Goal: Information Seeking & Learning: Learn about a topic

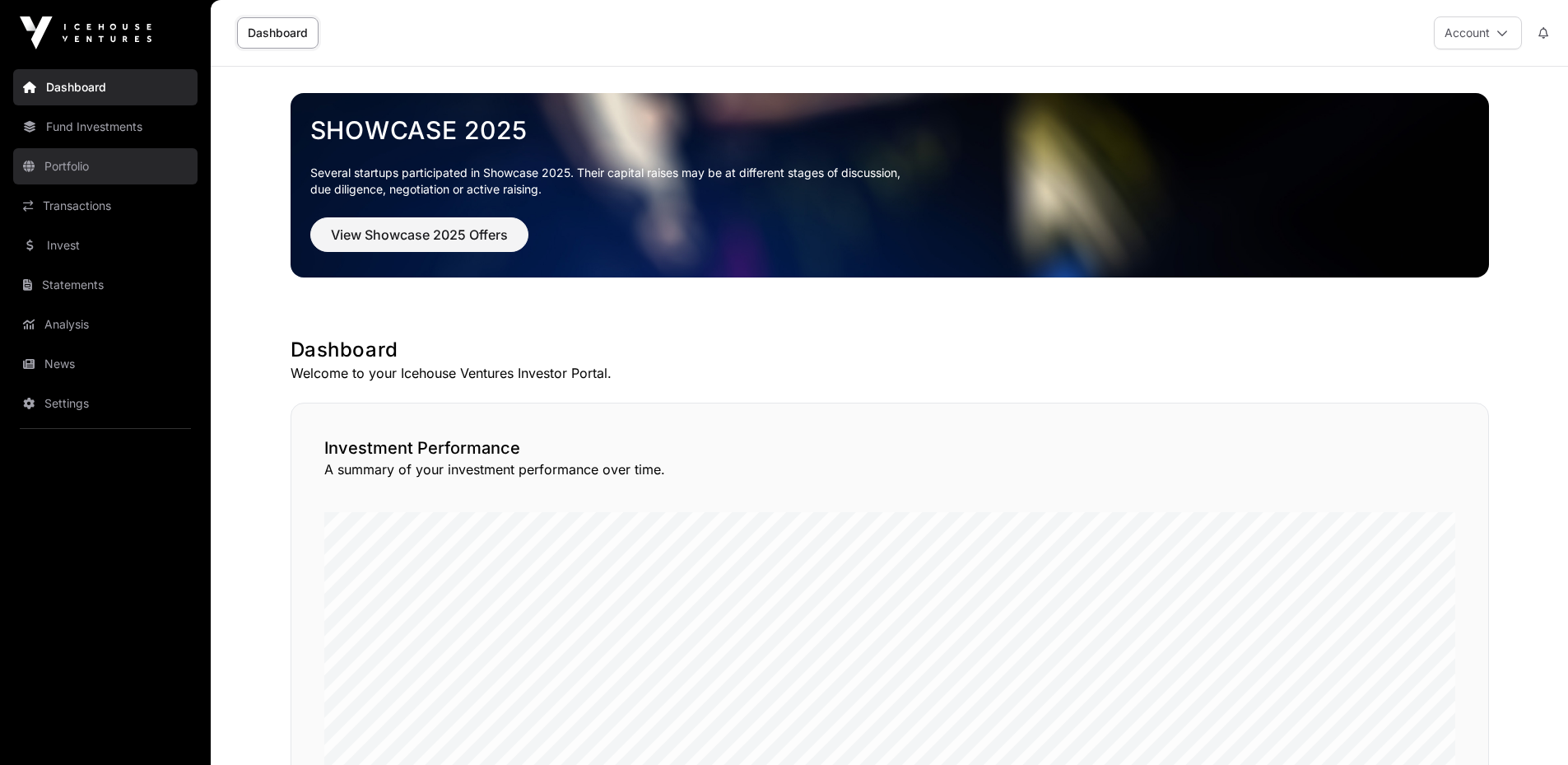
click at [94, 169] on link "Portfolio" at bounding box center [105, 166] width 184 height 36
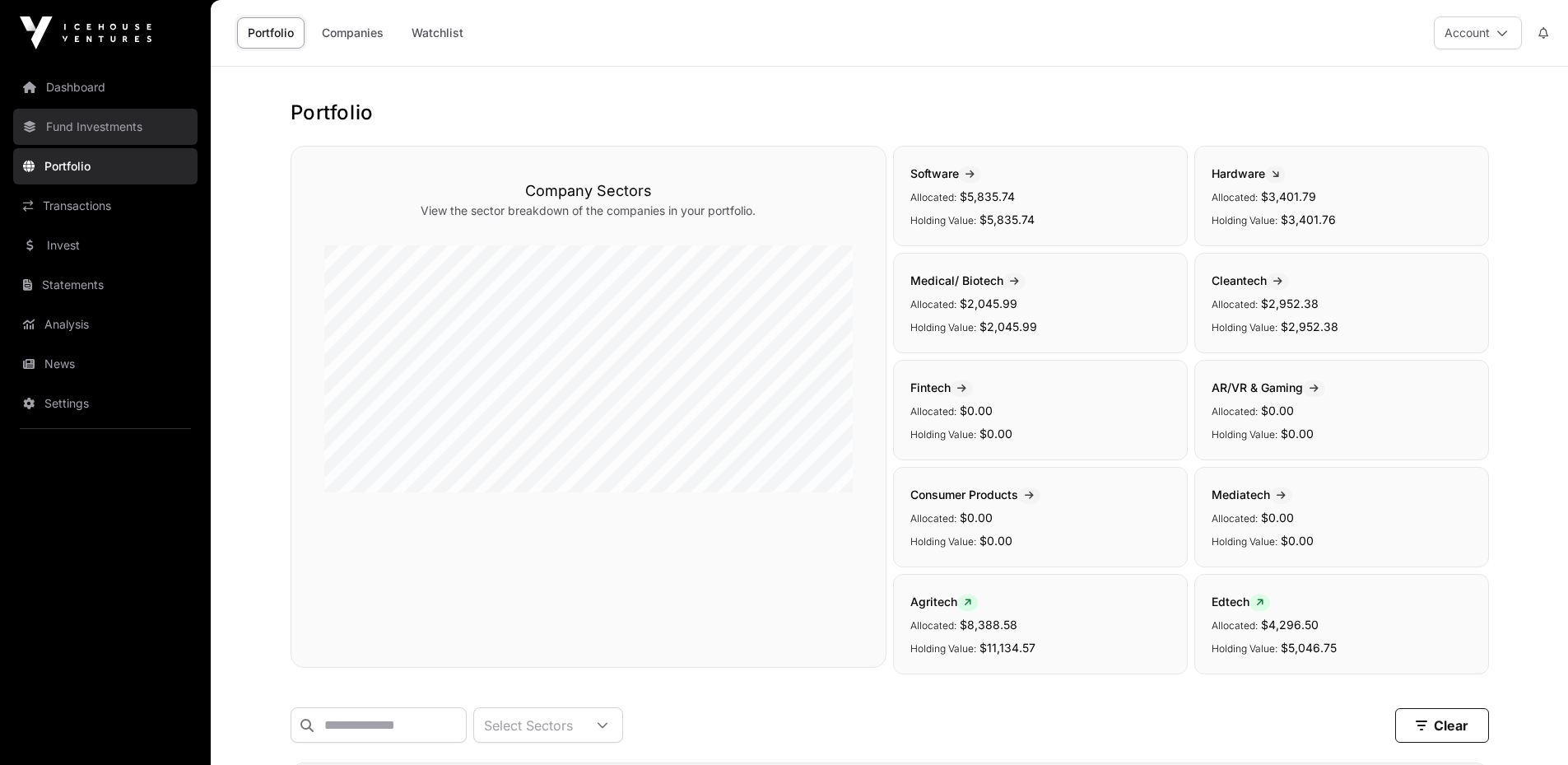
click at [110, 123] on link "Fund Investments" at bounding box center [105, 126] width 184 height 36
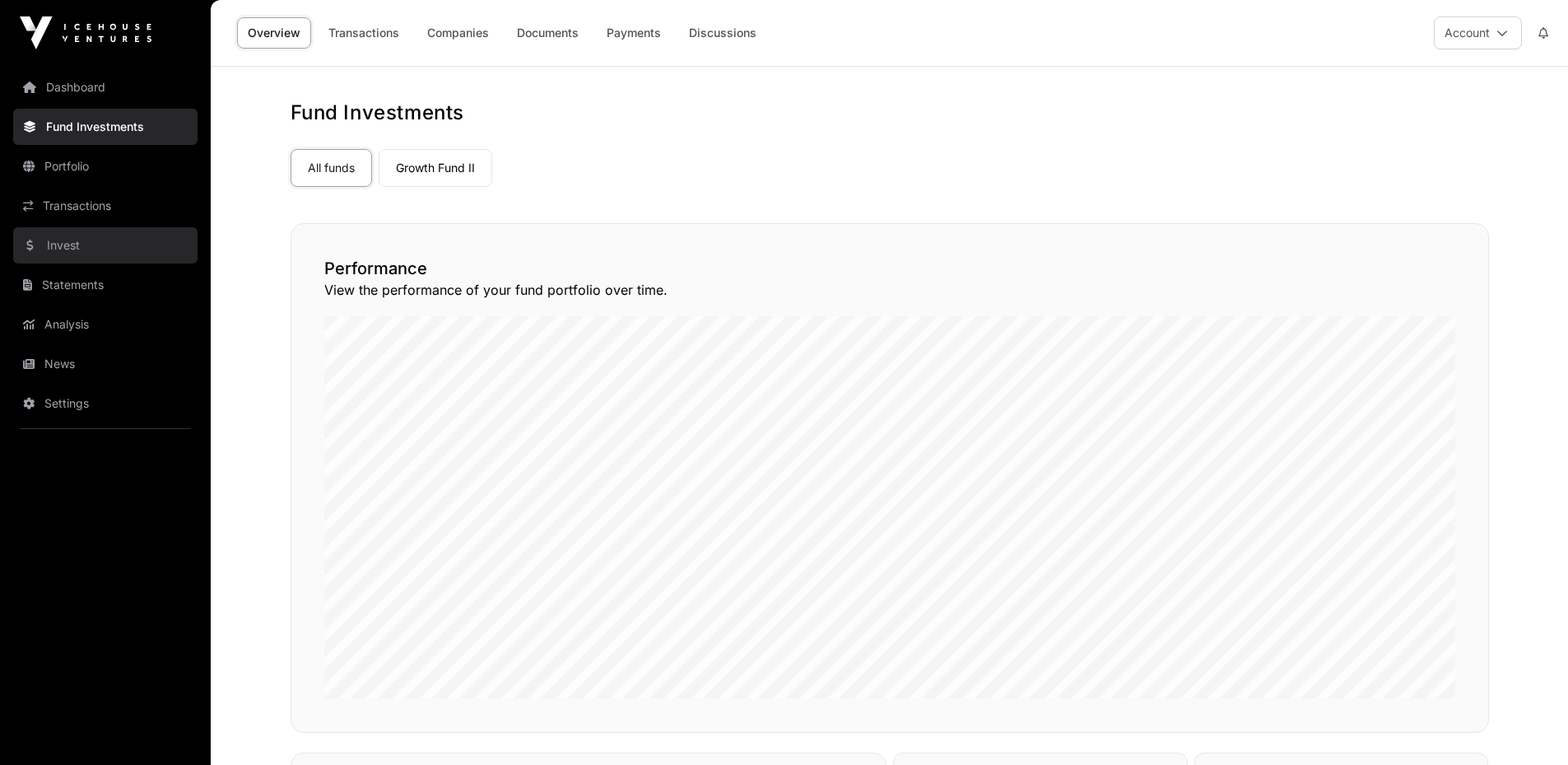
click at [105, 231] on link "Invest" at bounding box center [105, 245] width 184 height 36
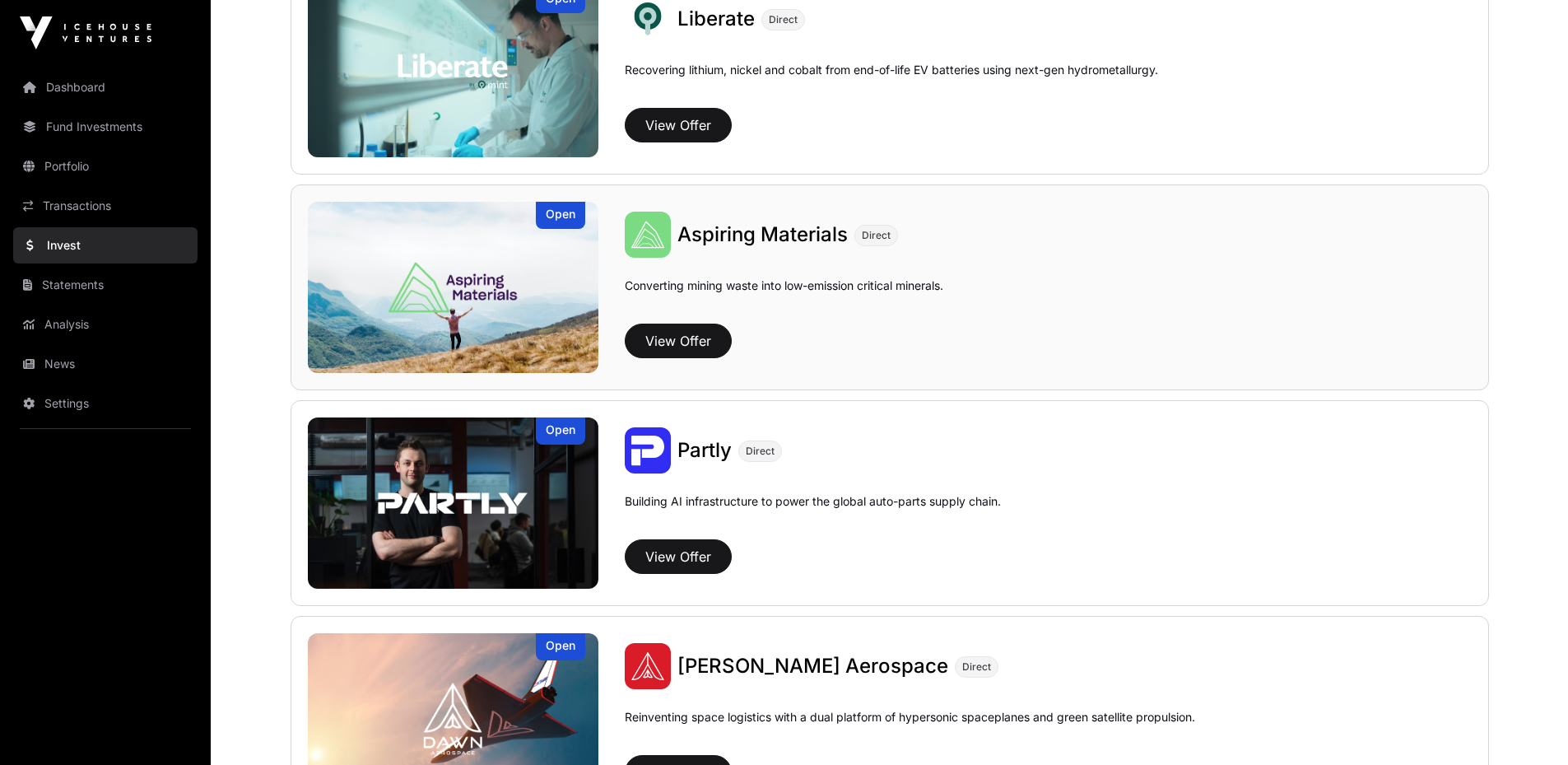
scroll to position [1317, 0]
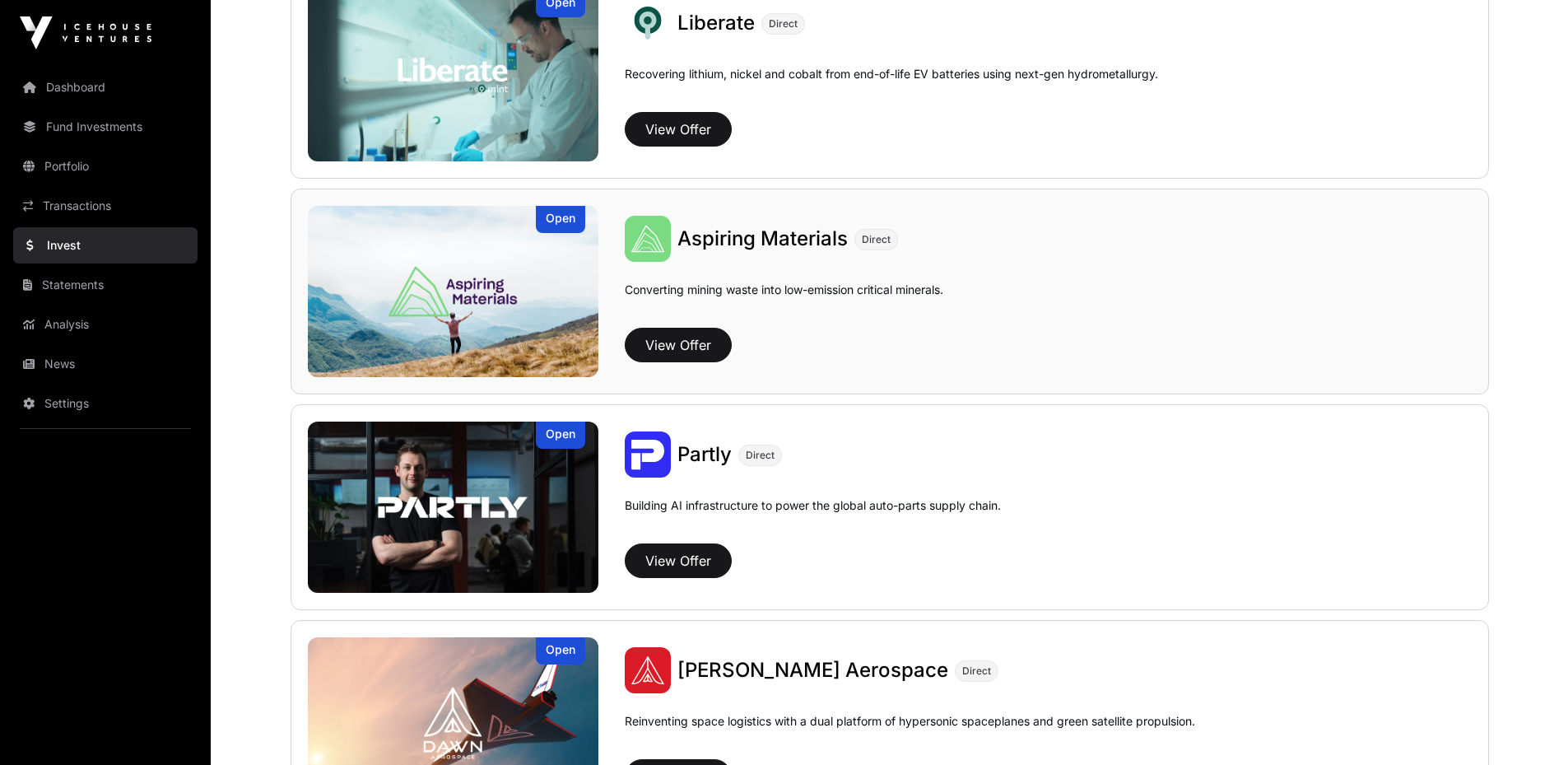
click at [763, 236] on span "Aspiring Materials" at bounding box center [763, 238] width 170 height 24
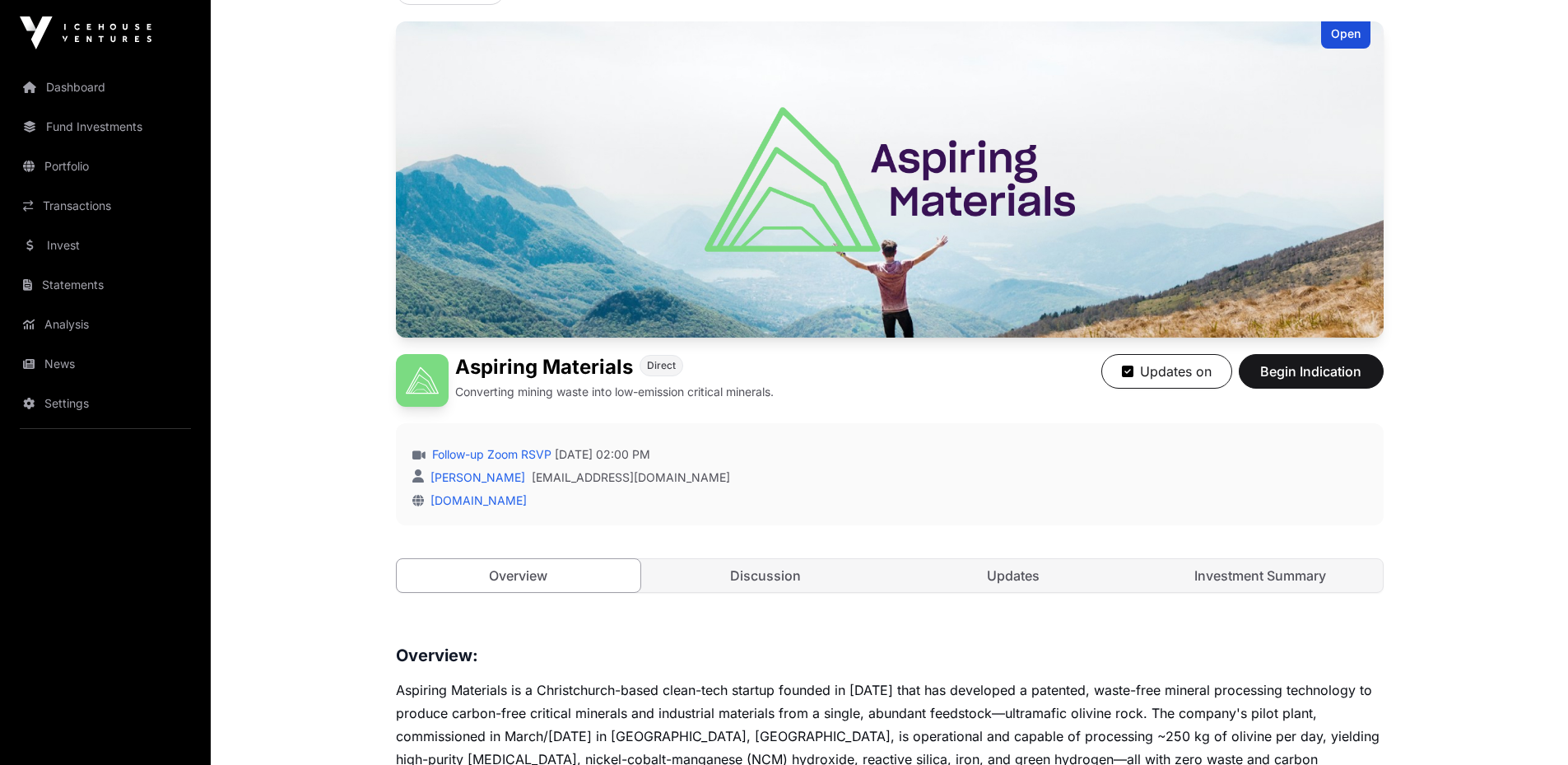
scroll to position [329, 0]
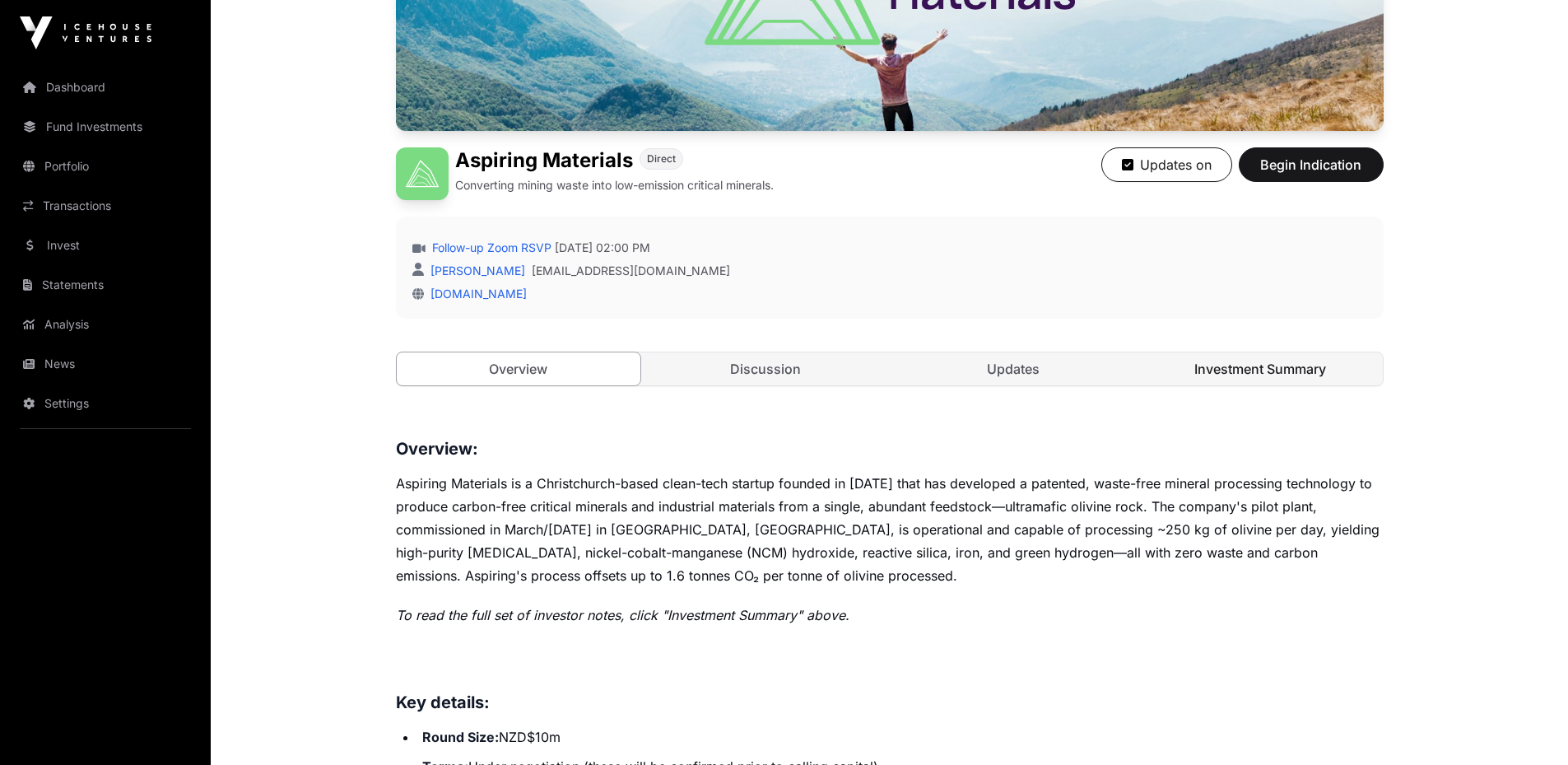
click at [1286, 373] on link "Investment Summary" at bounding box center [1260, 369] width 244 height 33
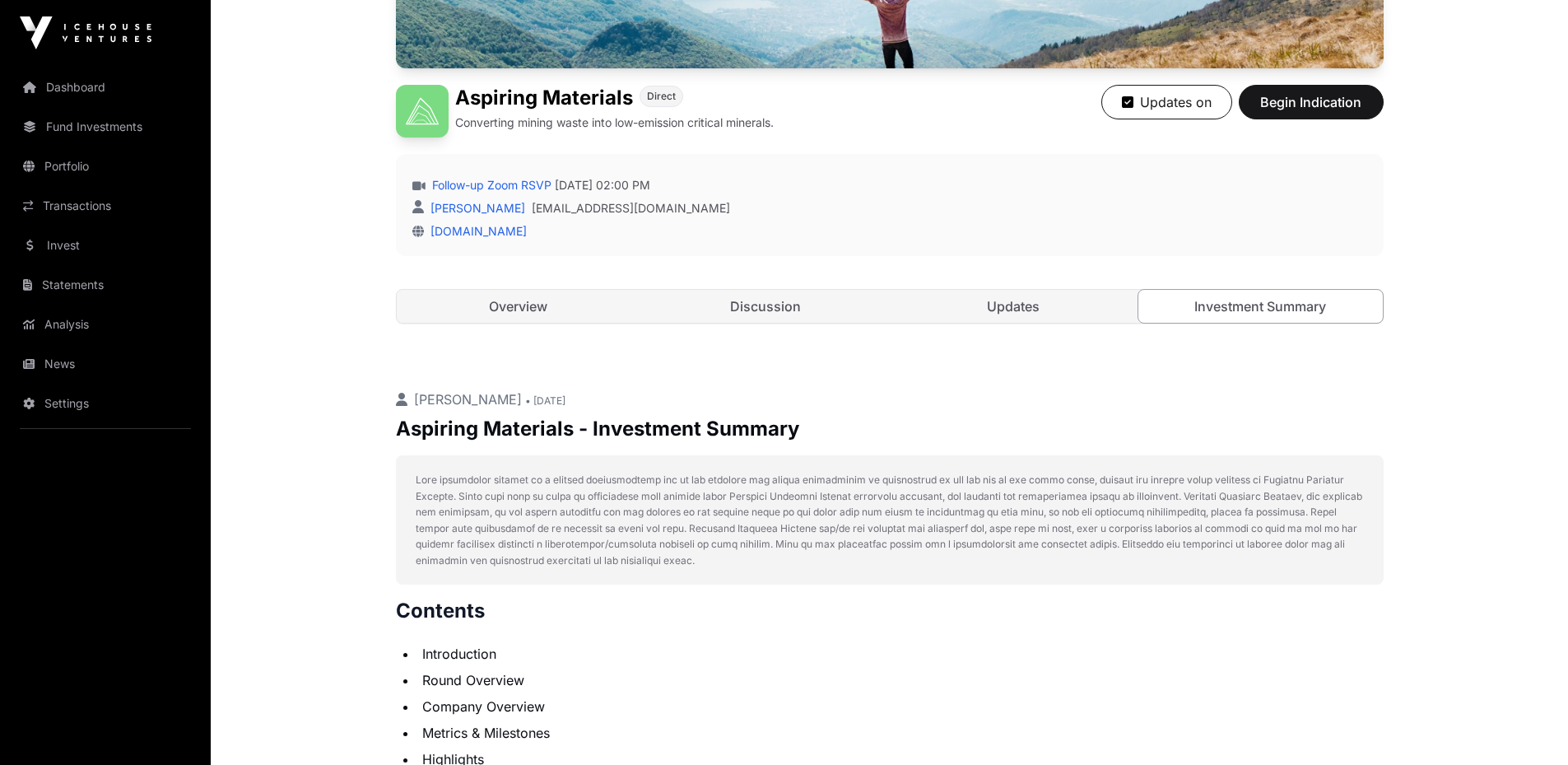
scroll to position [329, 0]
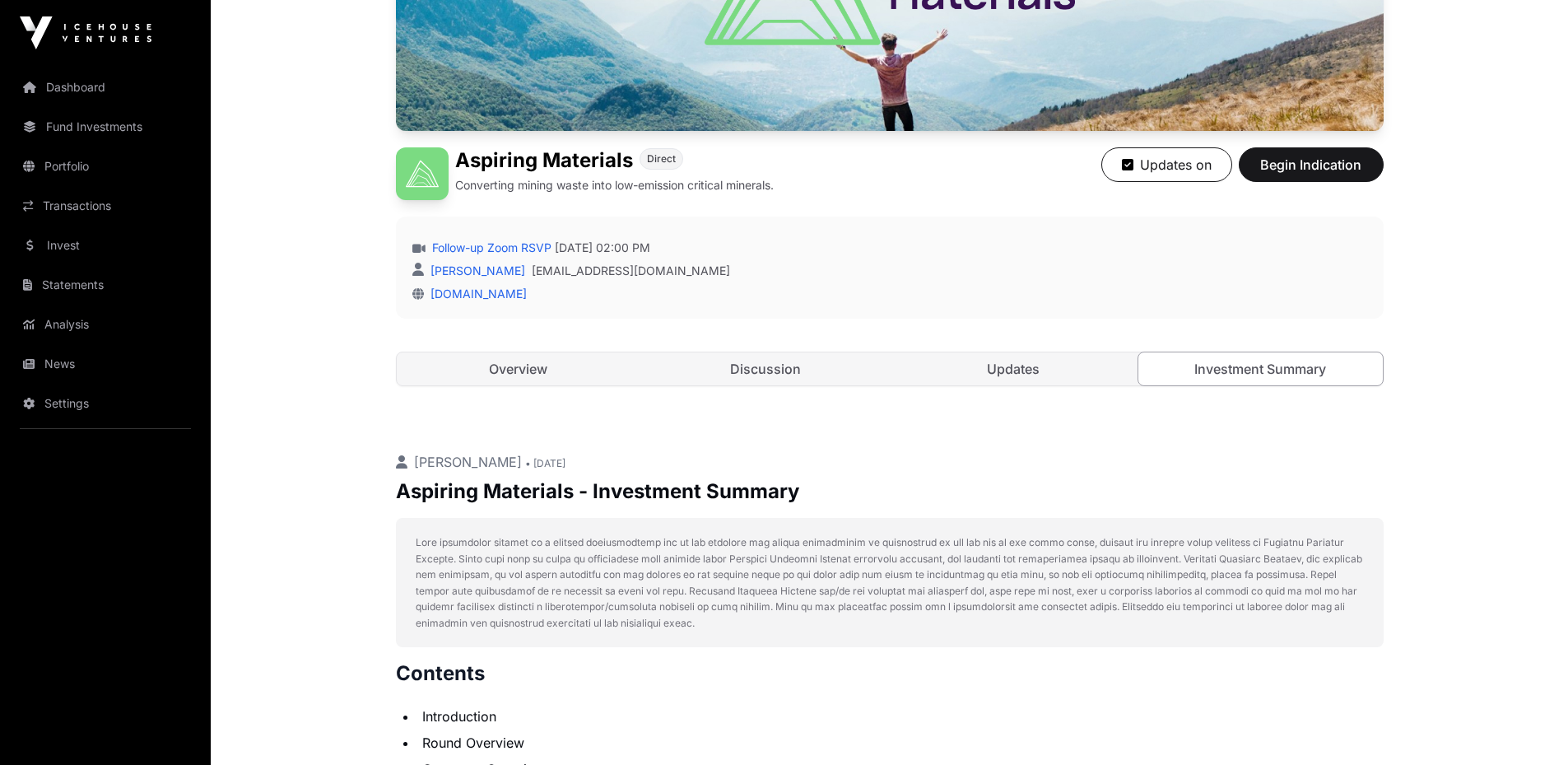
click at [539, 396] on div "Open Aspiring Materials Direct Converting mining waste into low-emission critic…" at bounding box center [890, 117] width 988 height 604
click at [541, 369] on link "Overview" at bounding box center [519, 369] width 244 height 33
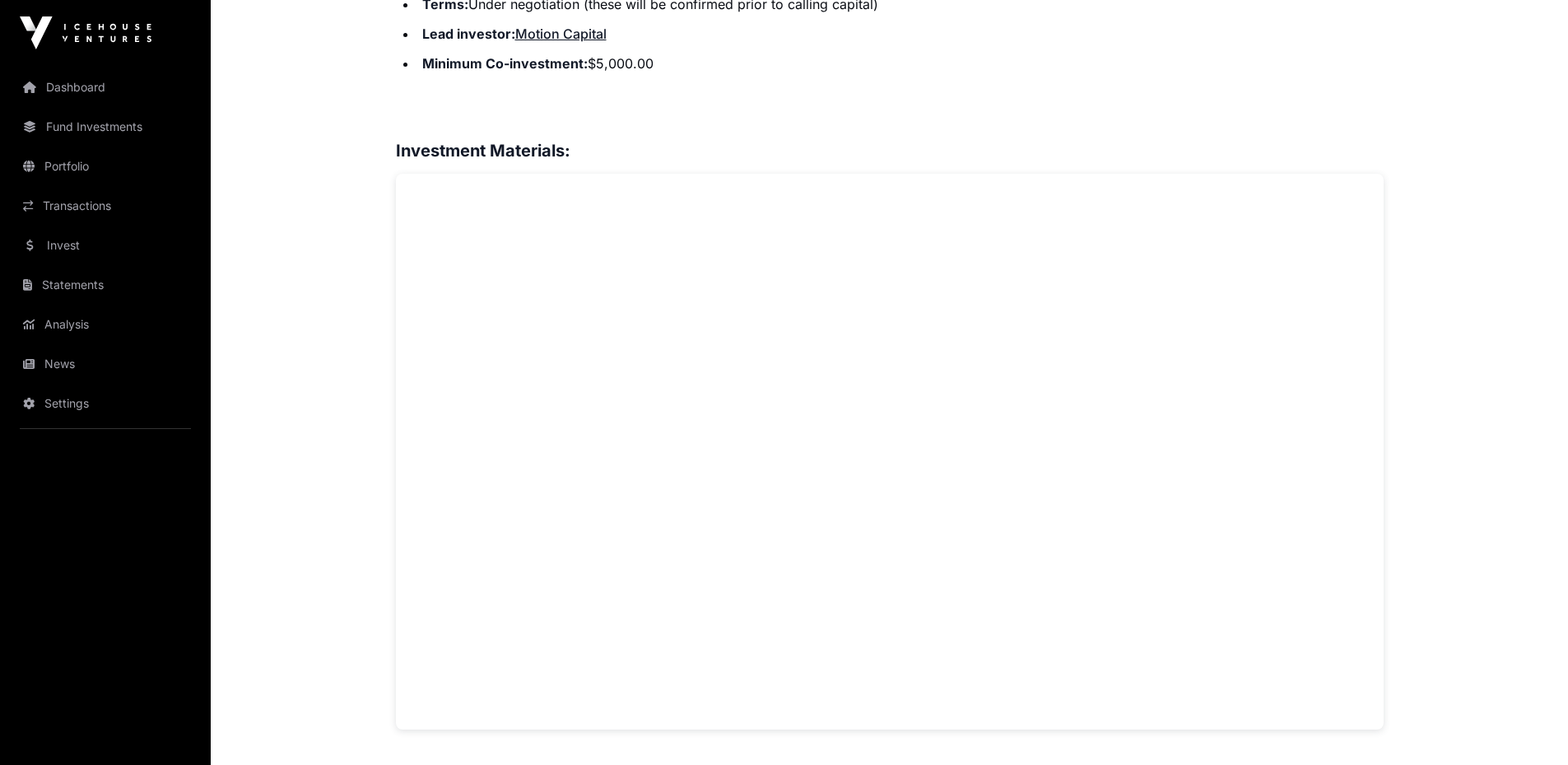
scroll to position [1070, 0]
